Goal: Information Seeking & Learning: Learn about a topic

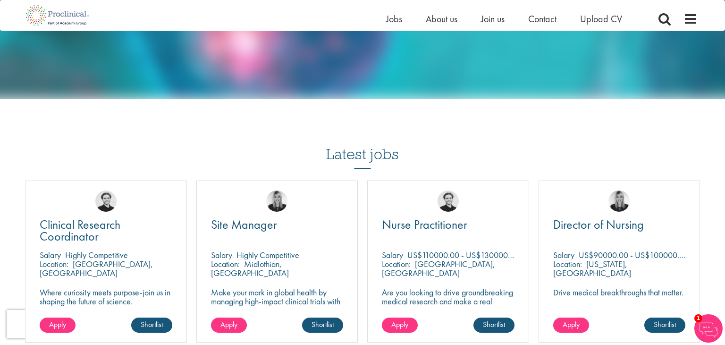
scroll to position [1029, 0]
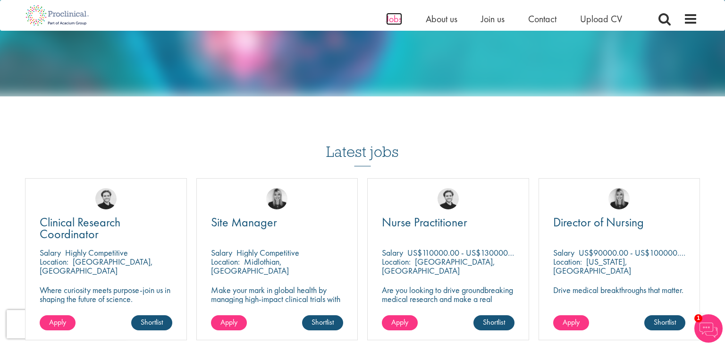
click at [401, 13] on span "Jobs" at bounding box center [394, 19] width 16 height 12
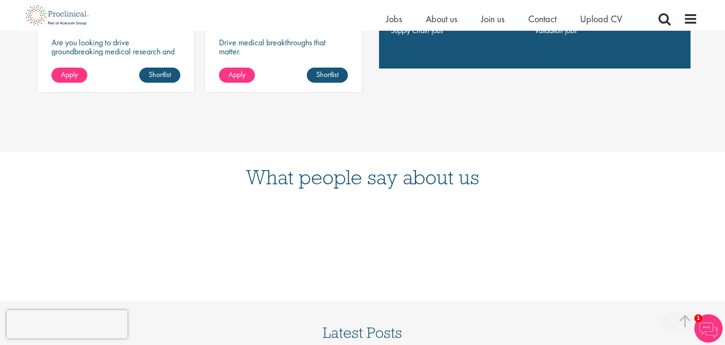
scroll to position [614, 0]
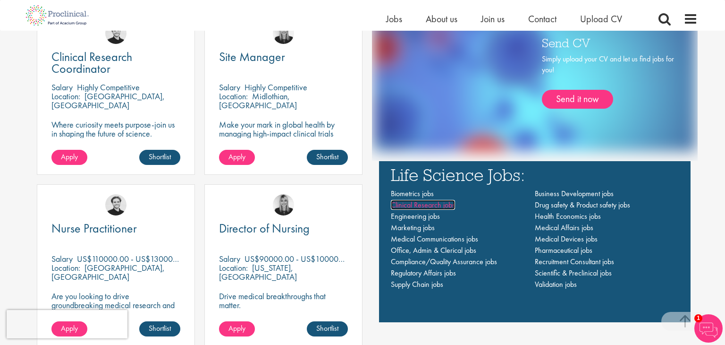
click at [410, 203] on span "Clinical Research jobs" at bounding box center [423, 205] width 64 height 10
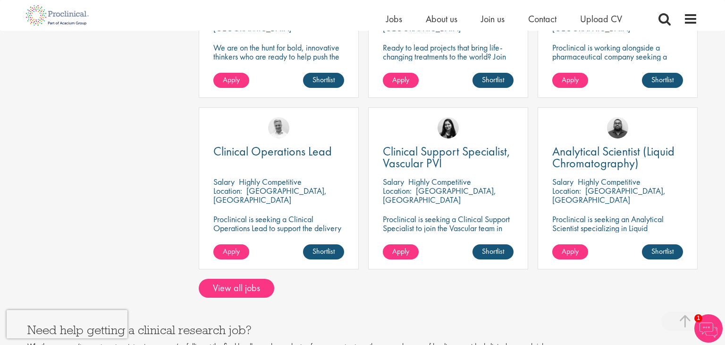
scroll to position [735, 0]
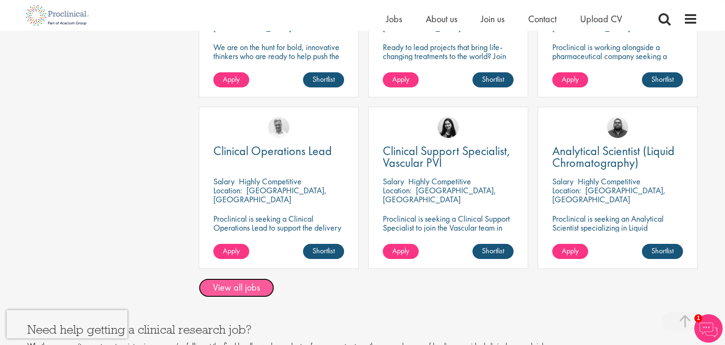
click at [240, 281] on link "View all jobs" at bounding box center [237, 287] width 76 height 19
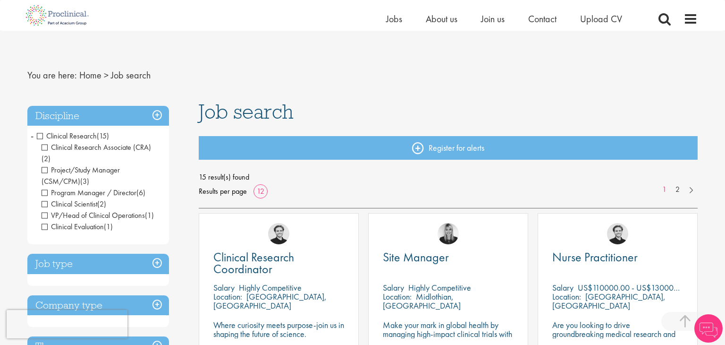
scroll to position [194, 0]
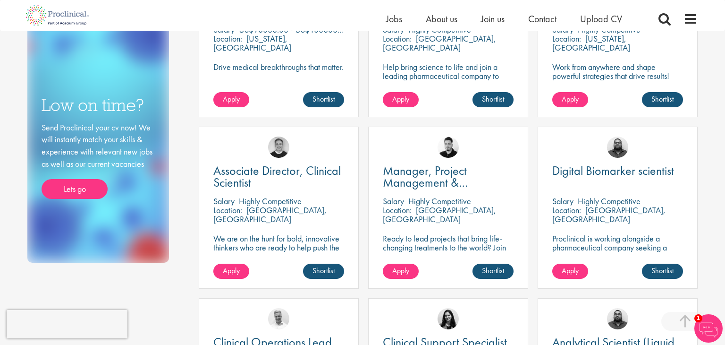
click at [301, 238] on p "We are on the hunt for bold, innovative thinkers who are ready to help push the…" at bounding box center [278, 252] width 131 height 36
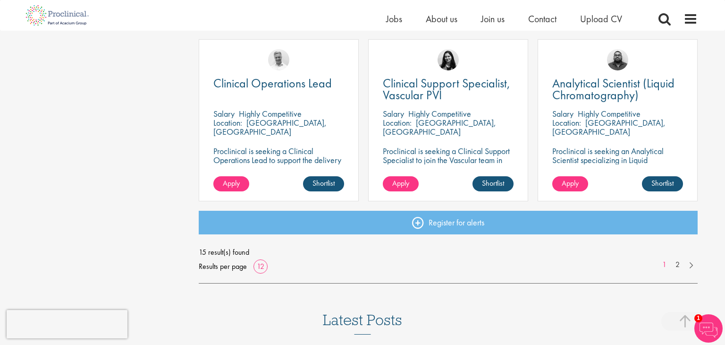
scroll to position [687, 0]
click at [678, 267] on link "2" at bounding box center [678, 265] width 14 height 11
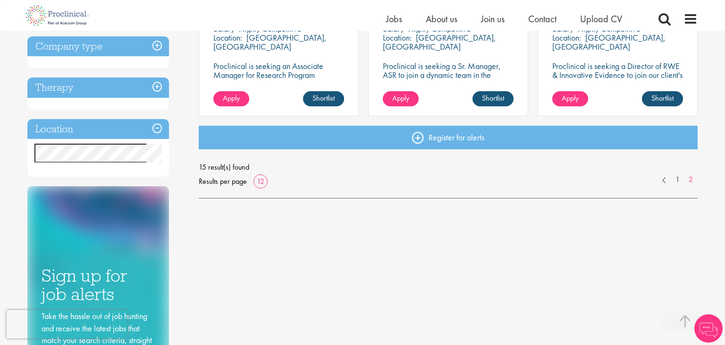
scroll to position [259, 0]
